Goal: Task Accomplishment & Management: Manage account settings

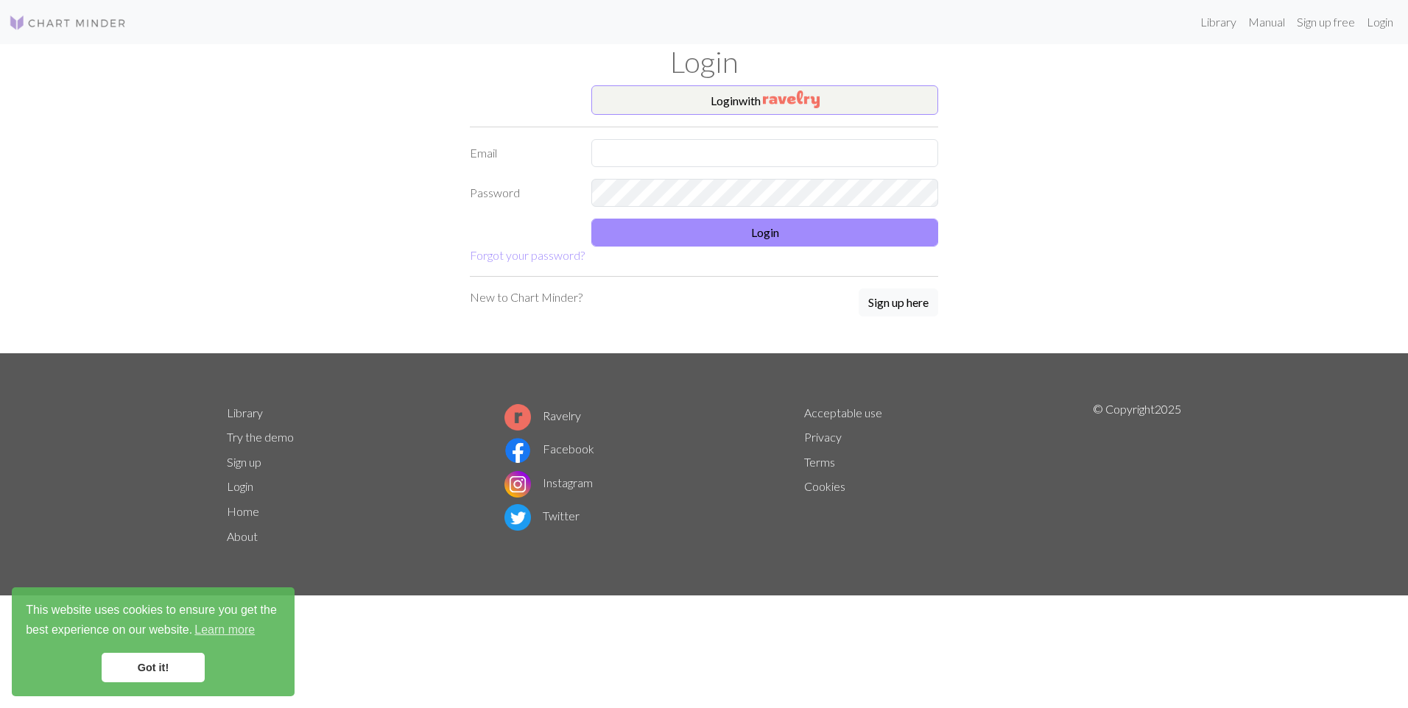
click at [659, 175] on form "Login with Email Password Login Forgot your password?" at bounding box center [704, 174] width 468 height 179
click at [655, 157] on input "text" at bounding box center [764, 153] width 347 height 28
paste input "[EMAIL_ADDRESS][DOMAIN_NAME]"
type input "[EMAIL_ADDRESS][DOMAIN_NAME]"
click at [756, 230] on button "Login" at bounding box center [764, 233] width 347 height 28
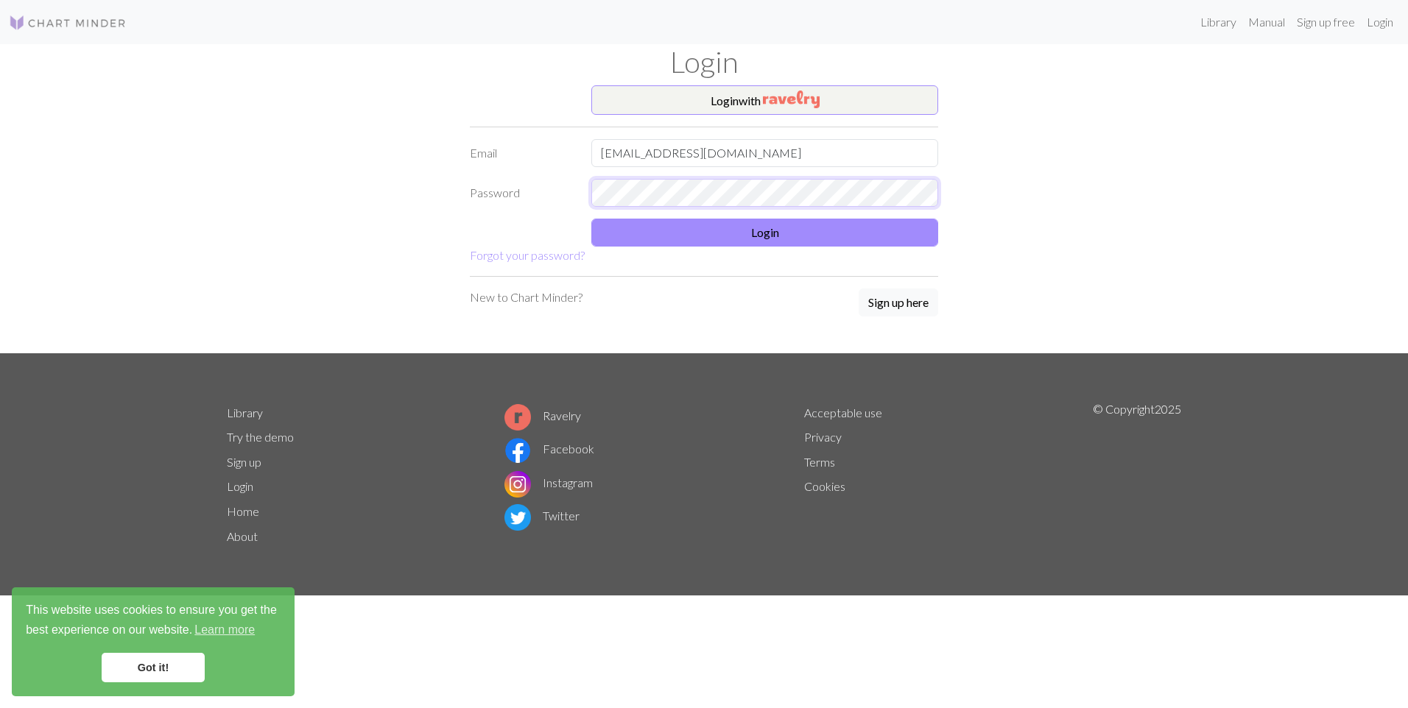
click at [809, 179] on form "Login with Email nellyfake@outlook.com Password Login Forgot your password?" at bounding box center [704, 174] width 468 height 179
click at [170, 667] on link "Got it!" at bounding box center [153, 667] width 103 height 29
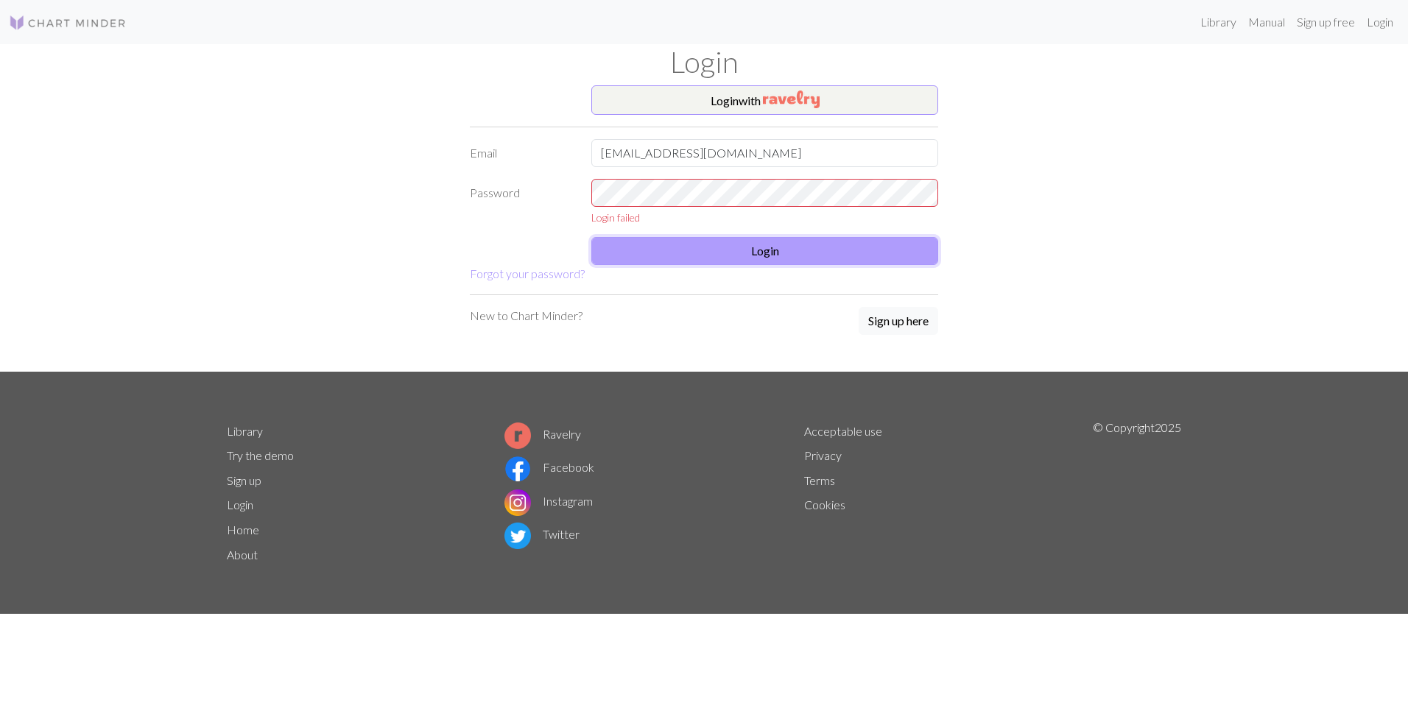
click at [808, 242] on button "Login" at bounding box center [764, 251] width 347 height 28
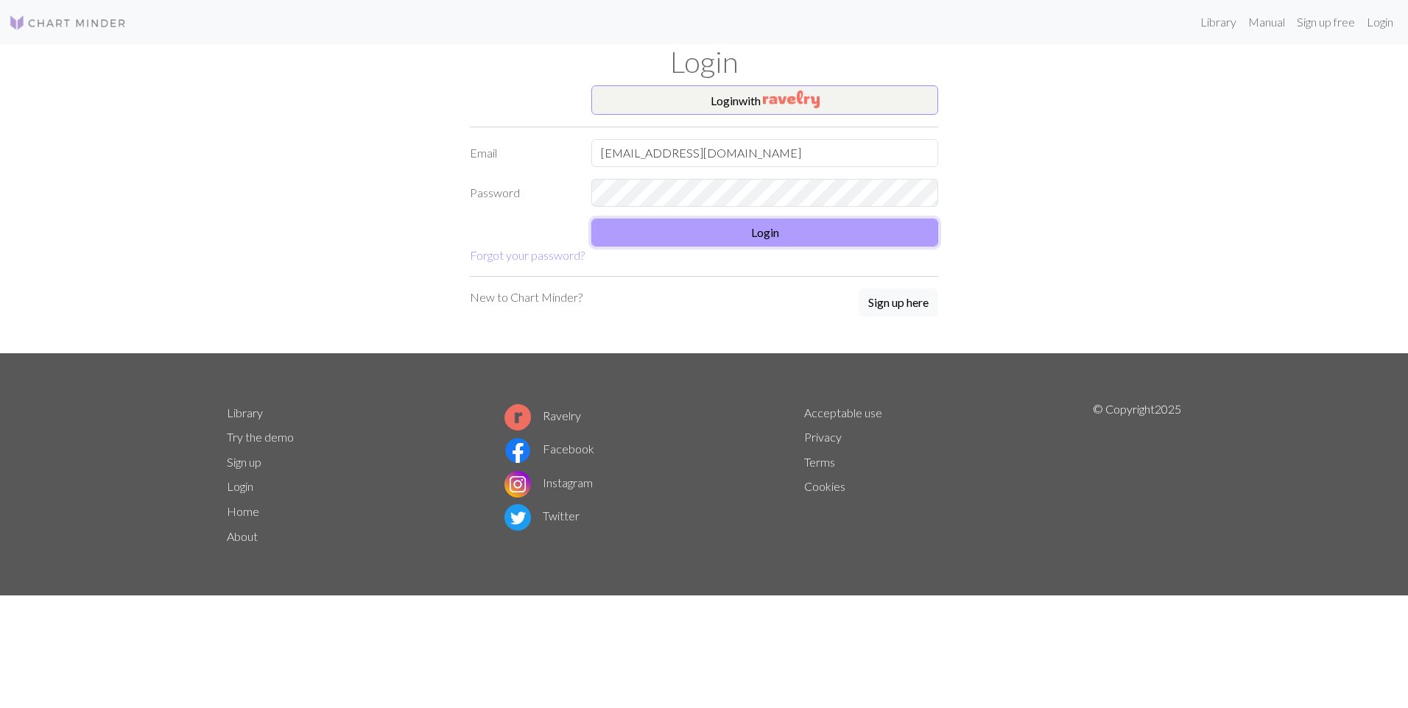
click at [739, 236] on button "Login" at bounding box center [764, 233] width 347 height 28
click at [746, 249] on form "Login with Email nellyfake@outlook.com Password Login Forgot your password?" at bounding box center [704, 174] width 468 height 179
click at [744, 231] on button "Login" at bounding box center [764, 233] width 347 height 28
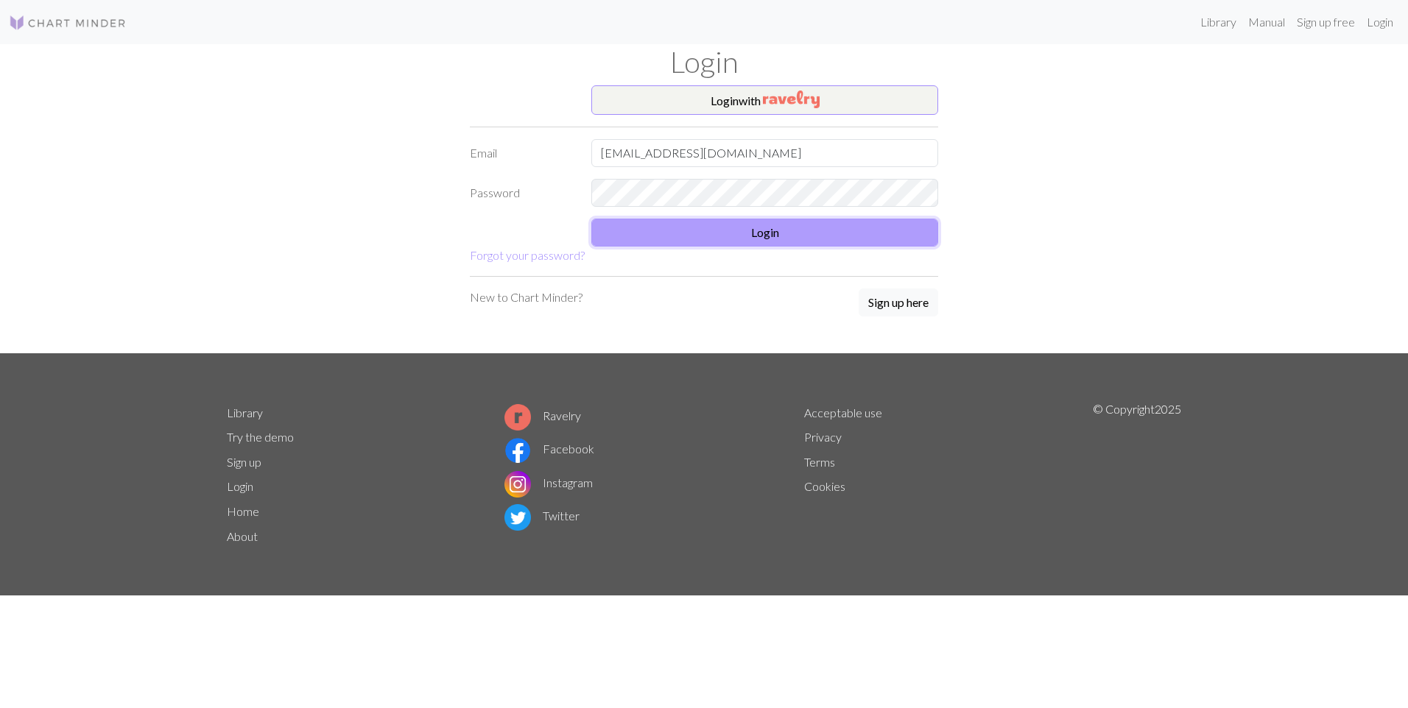
click at [744, 231] on button "Login" at bounding box center [764, 233] width 347 height 28
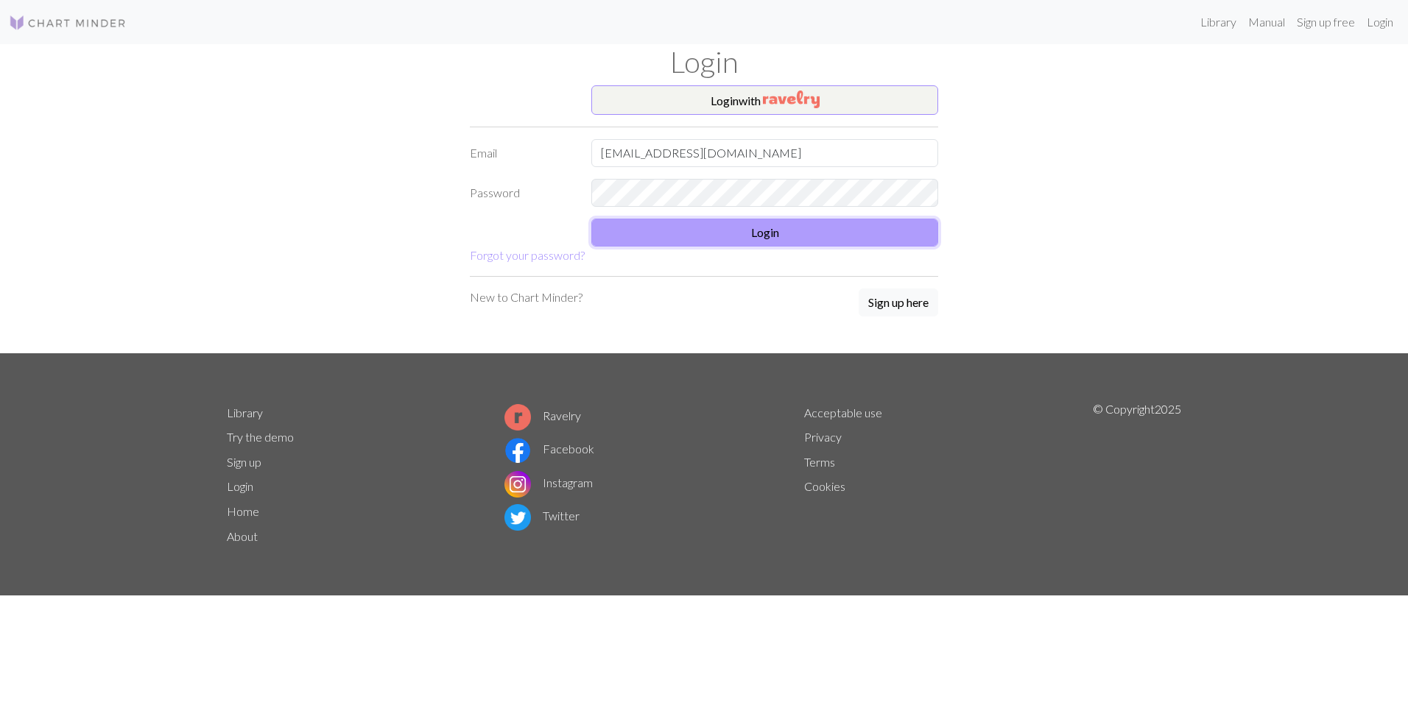
click at [764, 239] on button "Login" at bounding box center [764, 233] width 347 height 28
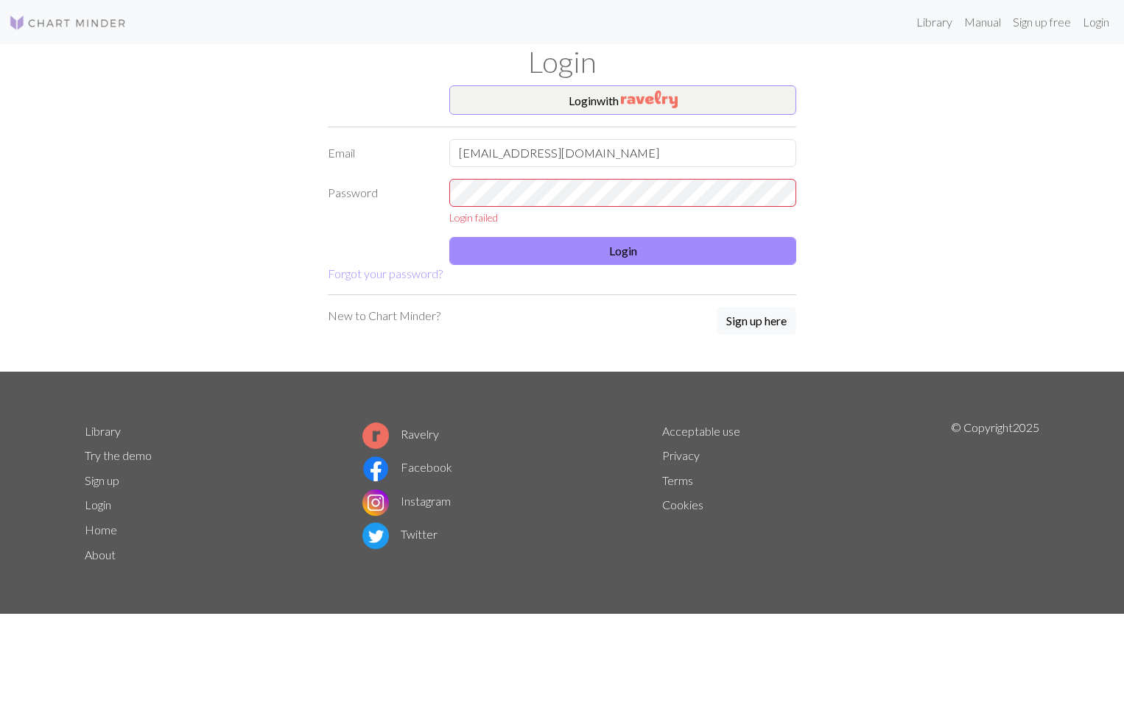
click at [1003, 149] on div "Login with Email nellyfake@outlook.com Password Login failed Login Forgot your …" at bounding box center [562, 228] width 972 height 286
click at [980, 225] on div "Login with Email nellyfake@outlook.com Password Login failed Login Forgot your …" at bounding box center [562, 228] width 972 height 286
click at [615, 249] on button "Login" at bounding box center [622, 251] width 347 height 28
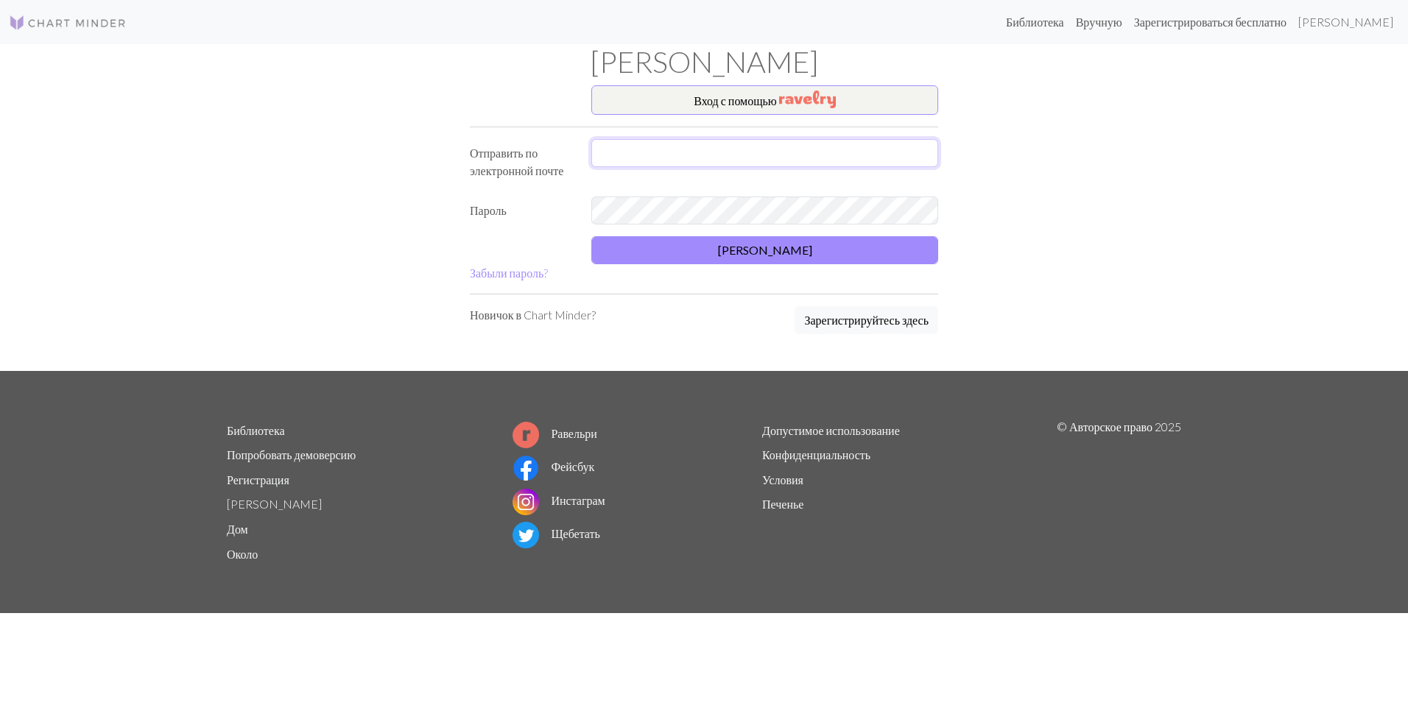
click at [669, 148] on input "text" at bounding box center [764, 153] width 347 height 28
paste input "[EMAIL_ADDRESS][DOMAIN_NAME]"
type input "[EMAIL_ADDRESS][DOMAIN_NAME]"
click at [753, 253] on button "[PERSON_NAME]" at bounding box center [764, 250] width 347 height 28
click at [758, 252] on button "[PERSON_NAME]" at bounding box center [764, 250] width 347 height 28
